Goal: Browse casually

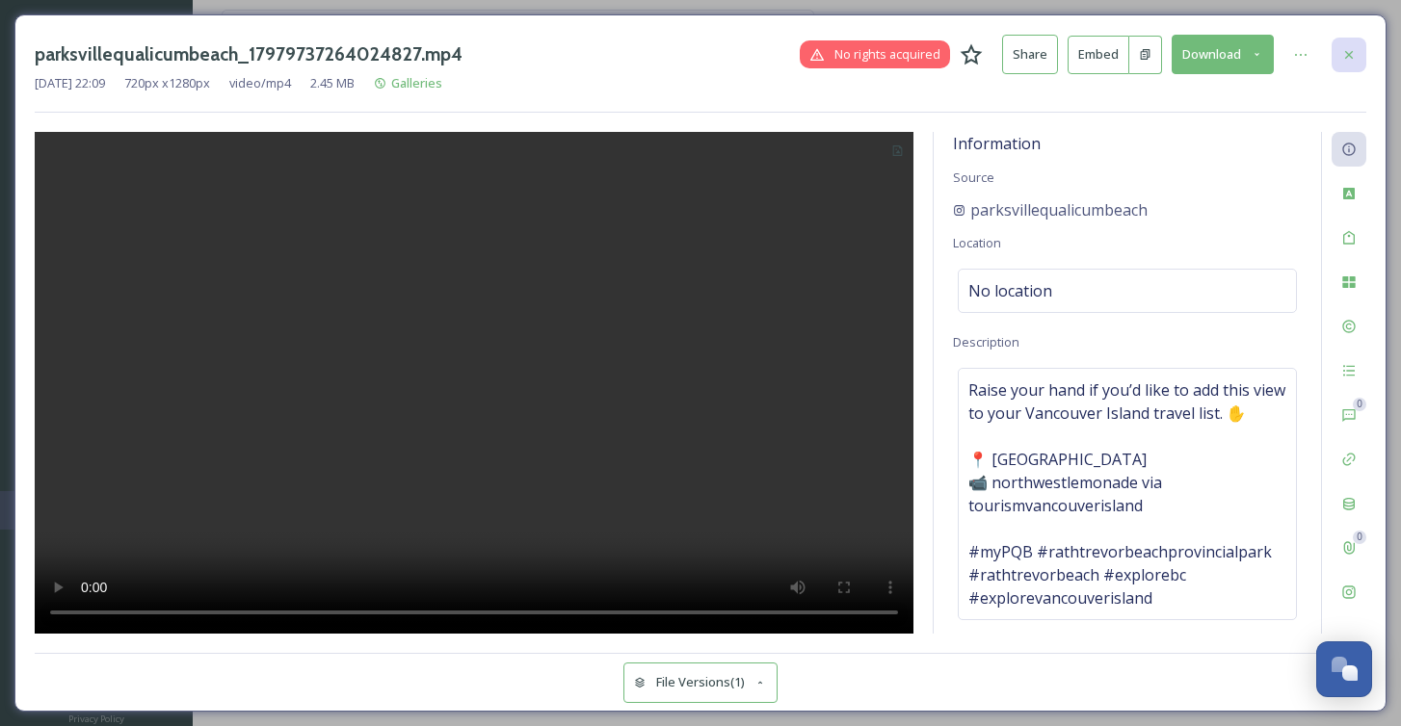
click at [1339, 59] on div at bounding box center [1349, 55] width 35 height 35
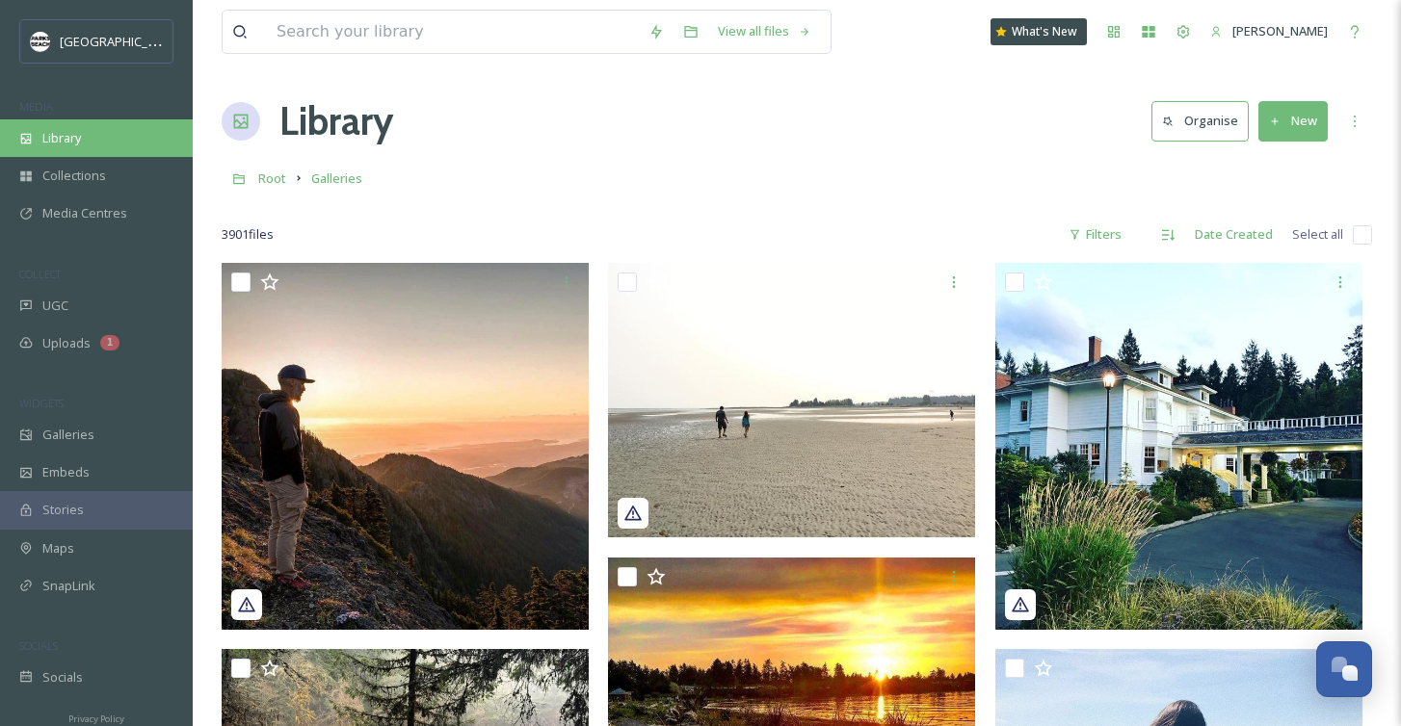
click at [94, 153] on div "Library" at bounding box center [96, 138] width 193 height 38
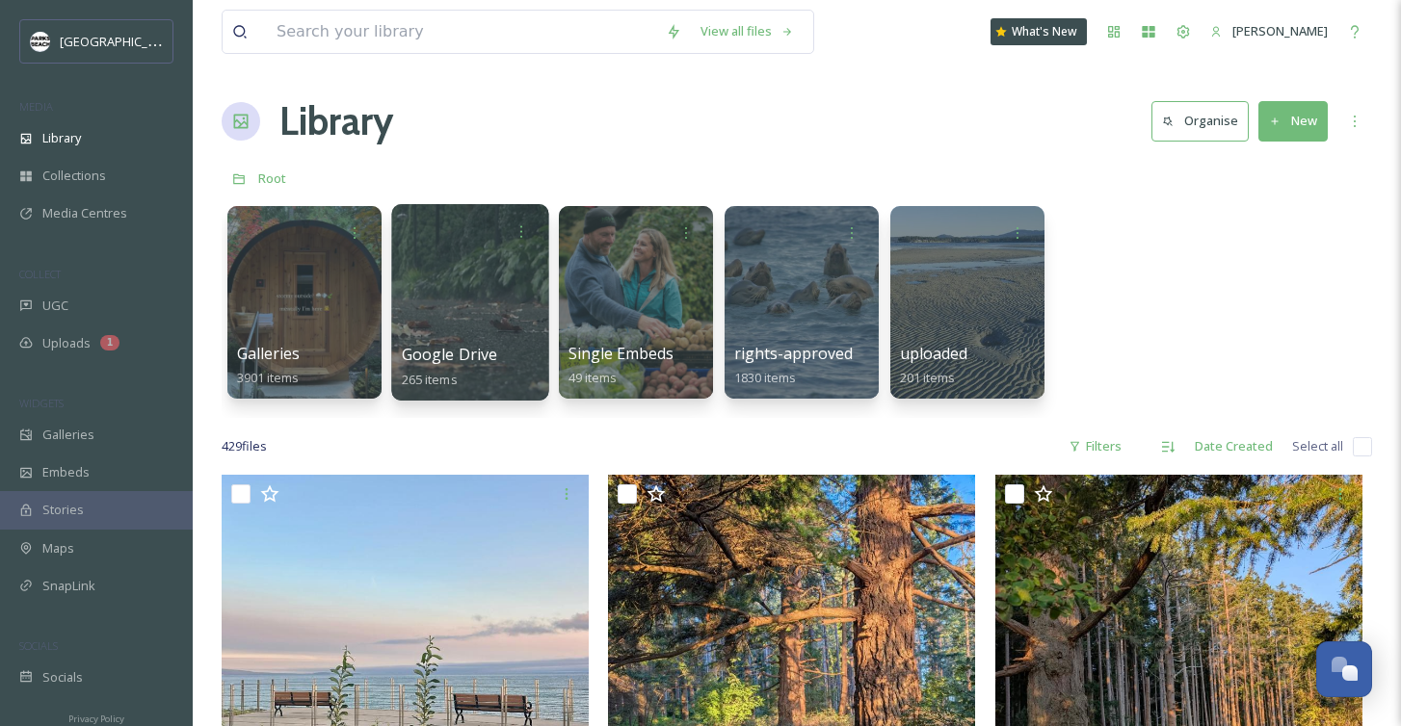
click at [438, 308] on div at bounding box center [469, 302] width 157 height 197
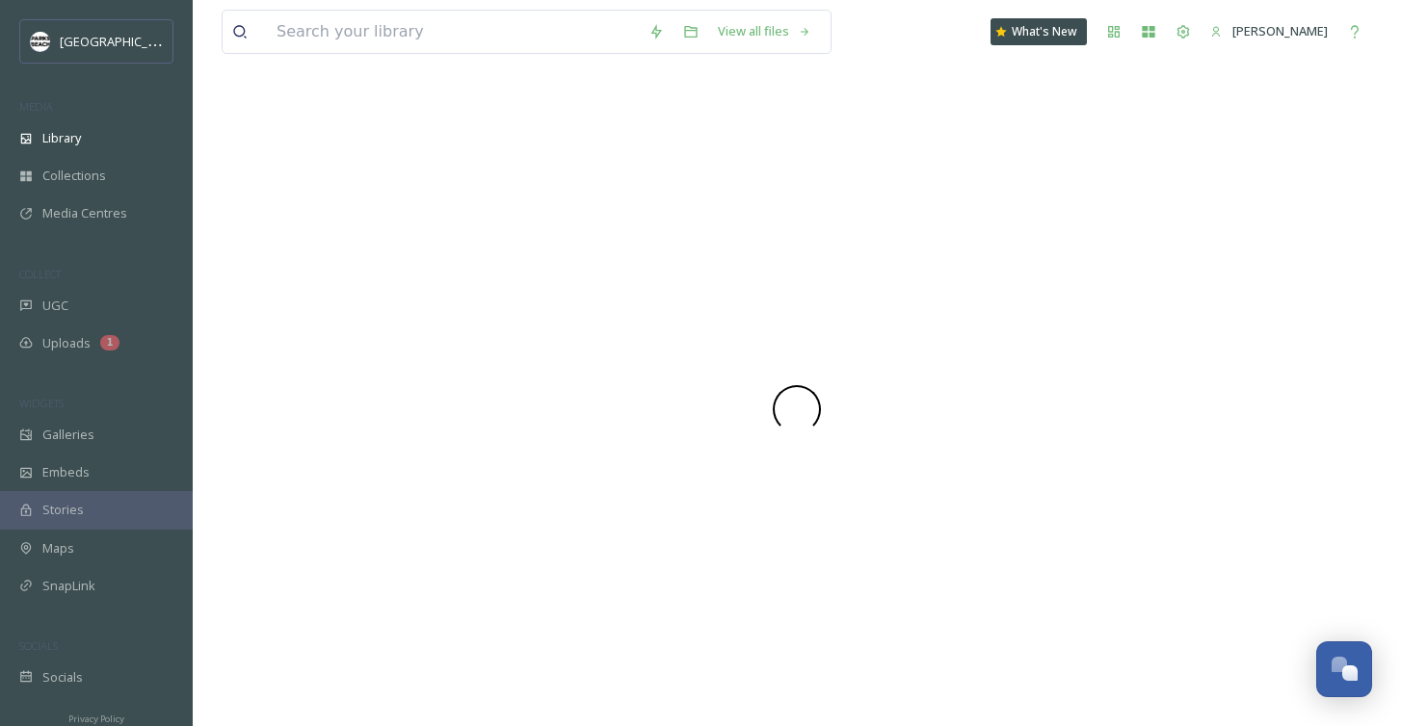
click at [438, 308] on div at bounding box center [797, 409] width 1150 height 634
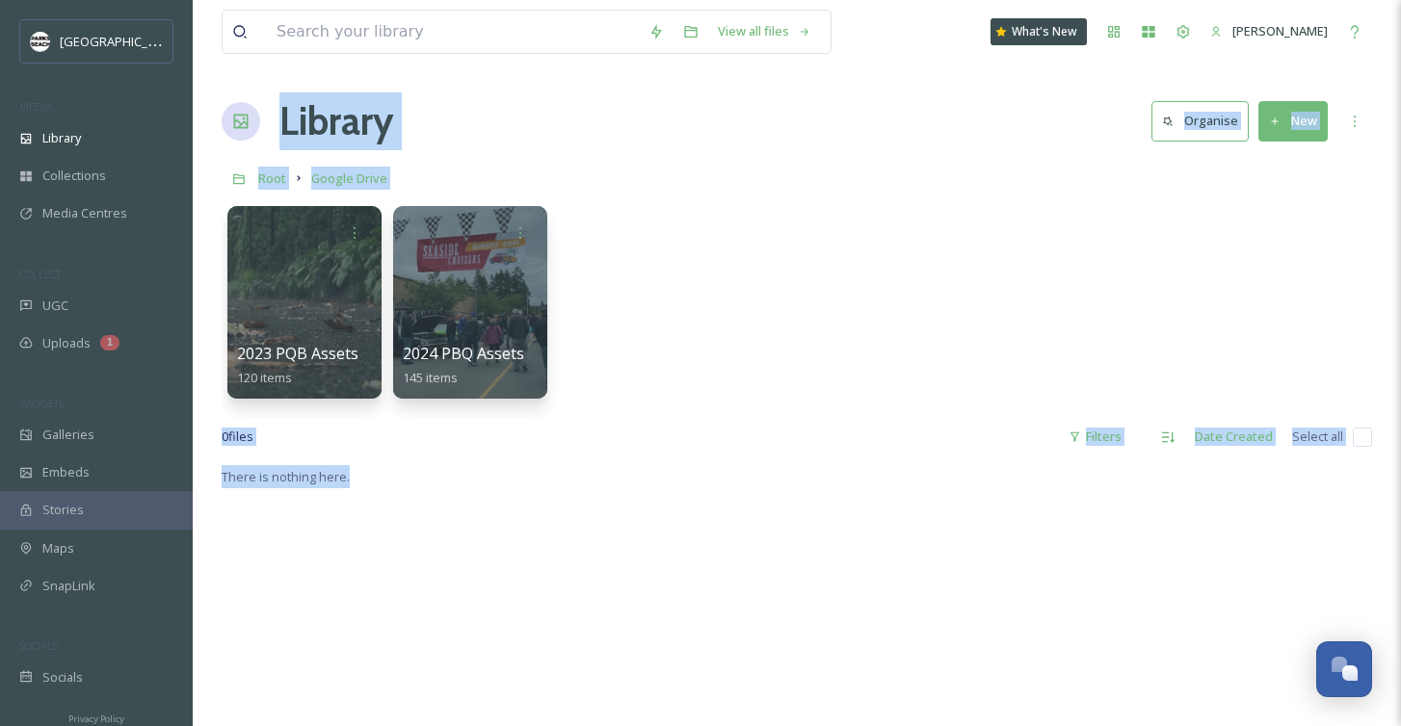
click at [438, 308] on div at bounding box center [470, 302] width 154 height 193
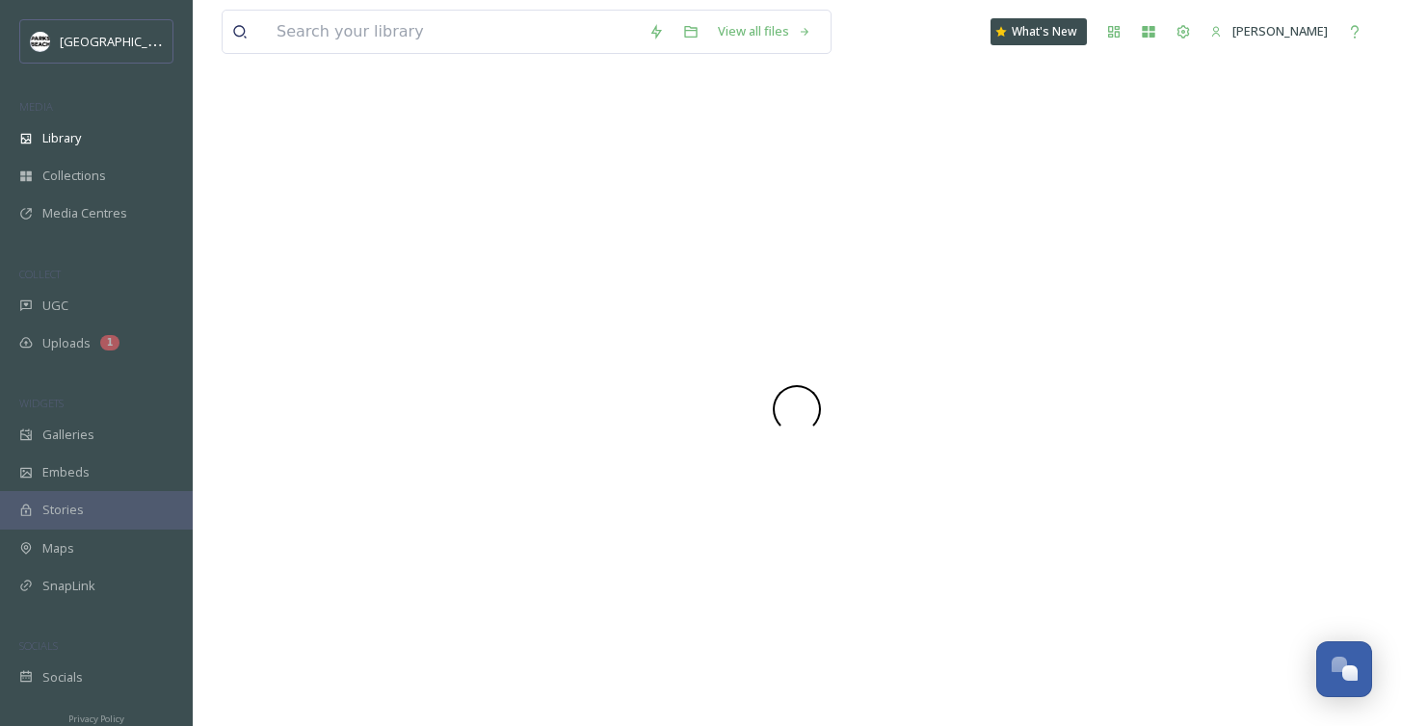
click at [438, 308] on div at bounding box center [797, 409] width 1150 height 634
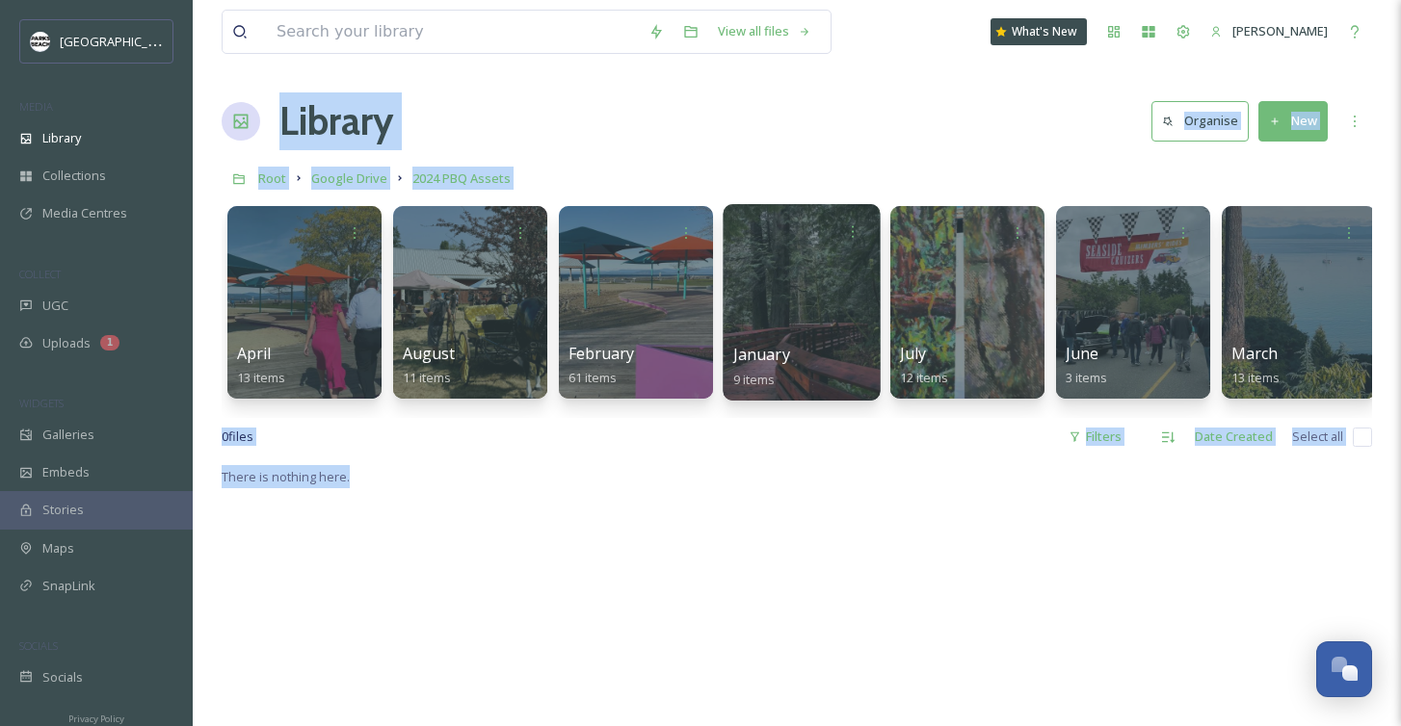
click at [827, 263] on div at bounding box center [801, 302] width 157 height 197
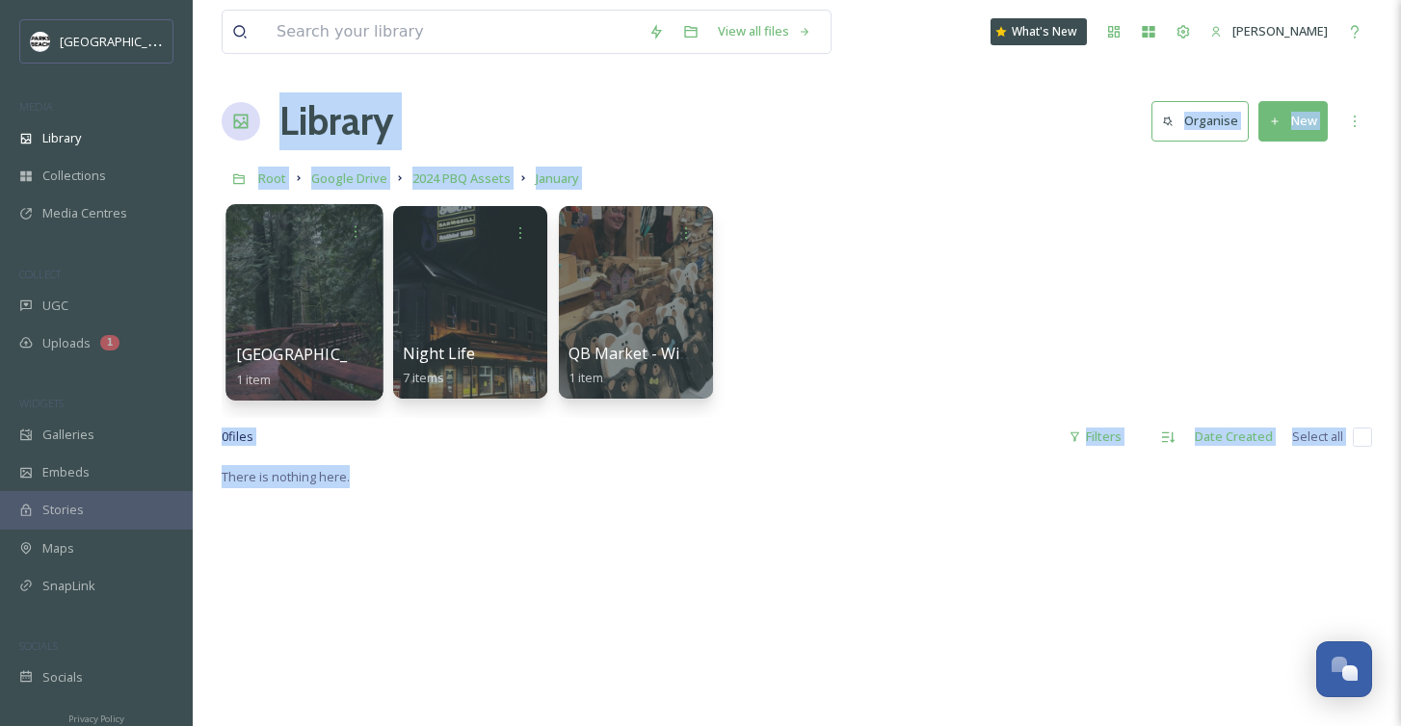
click at [295, 327] on div at bounding box center [303, 302] width 157 height 197
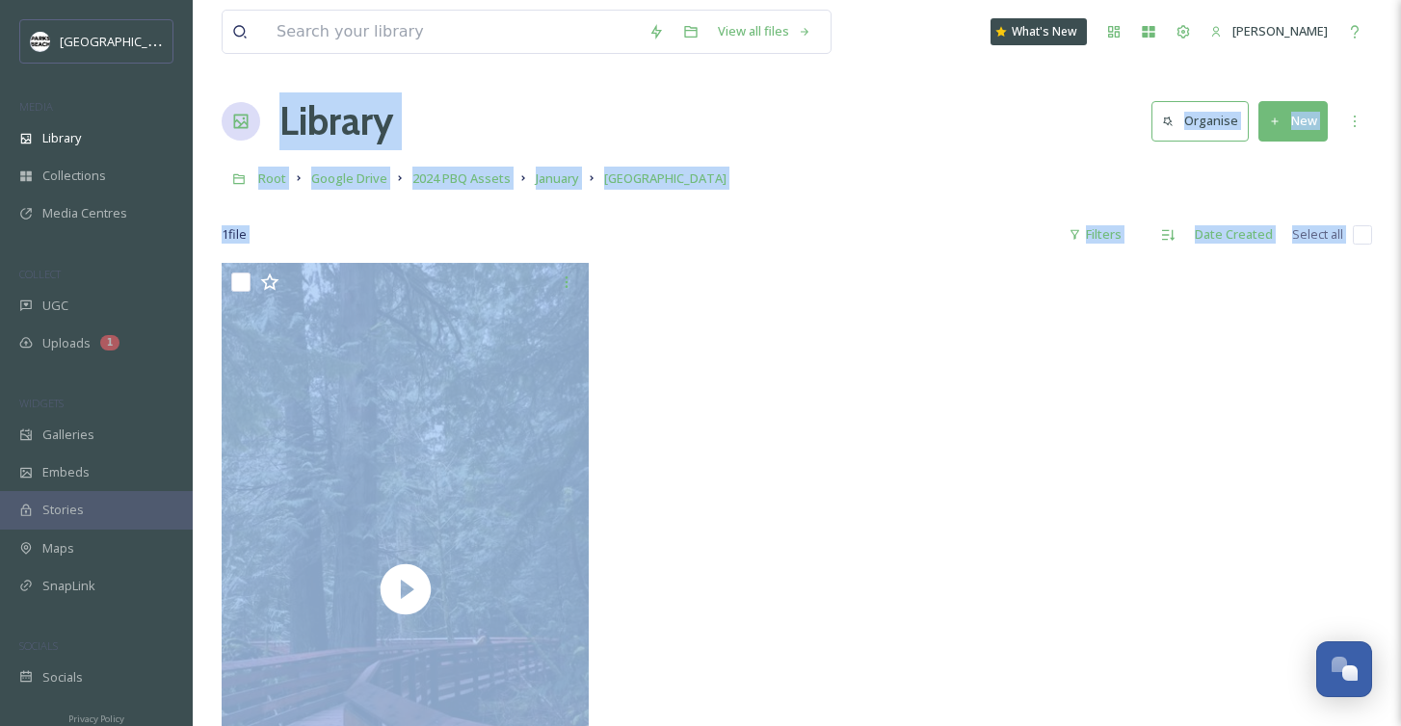
click at [875, 415] on div at bounding box center [796, 594] width 377 height 662
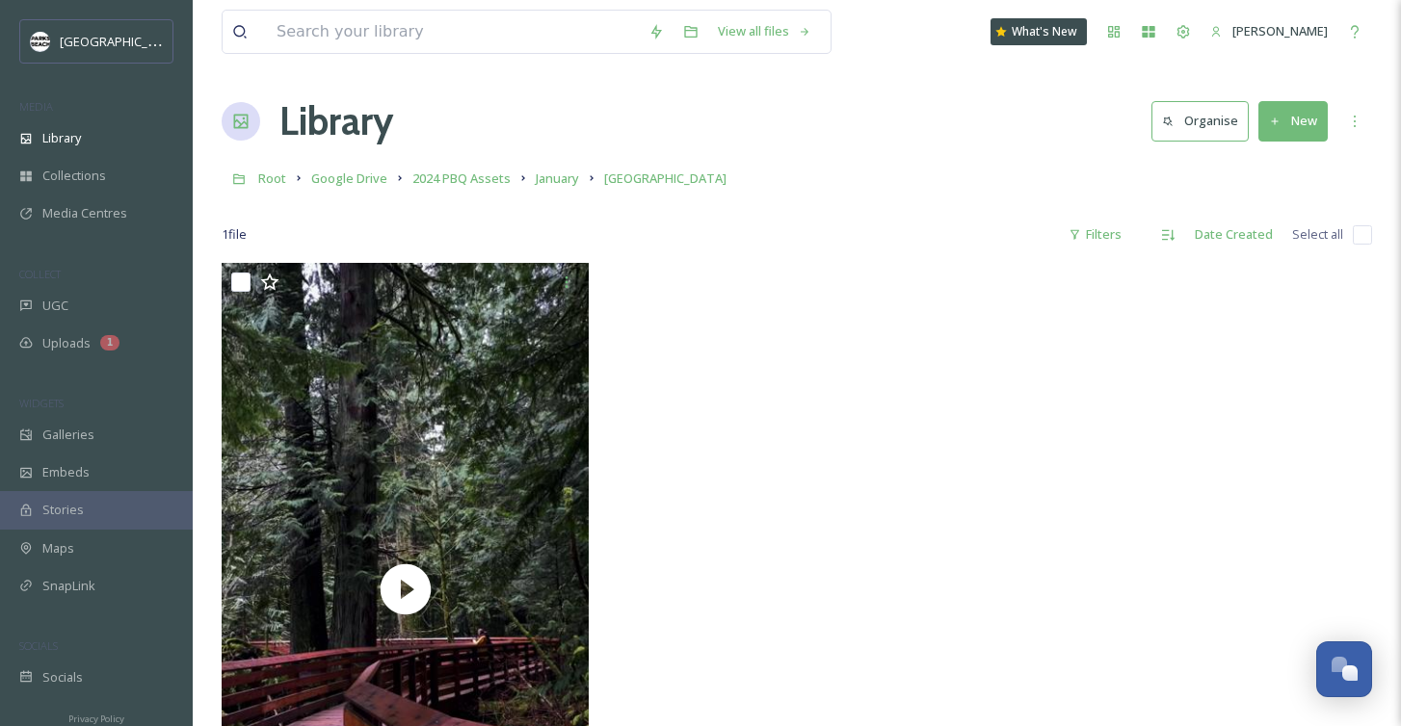
scroll to position [263, 0]
